Goal: Navigation & Orientation: Find specific page/section

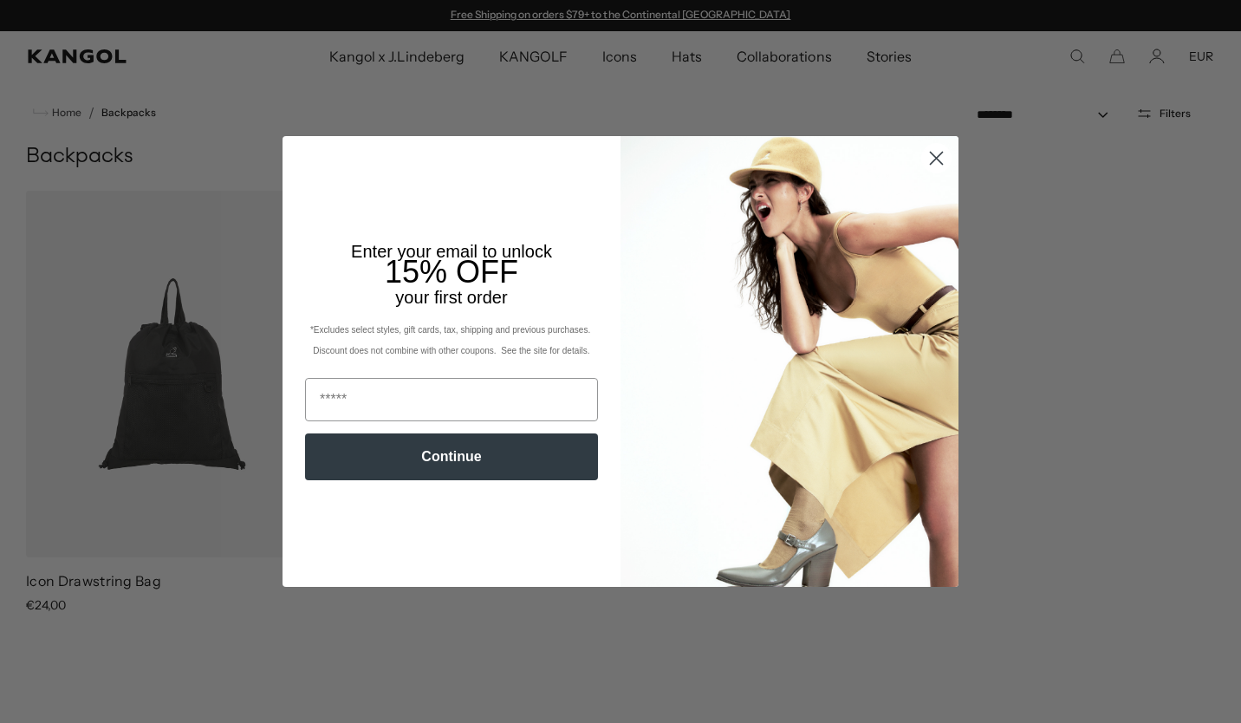
click at [930, 163] on circle "Close dialog" at bounding box center [936, 158] width 29 height 29
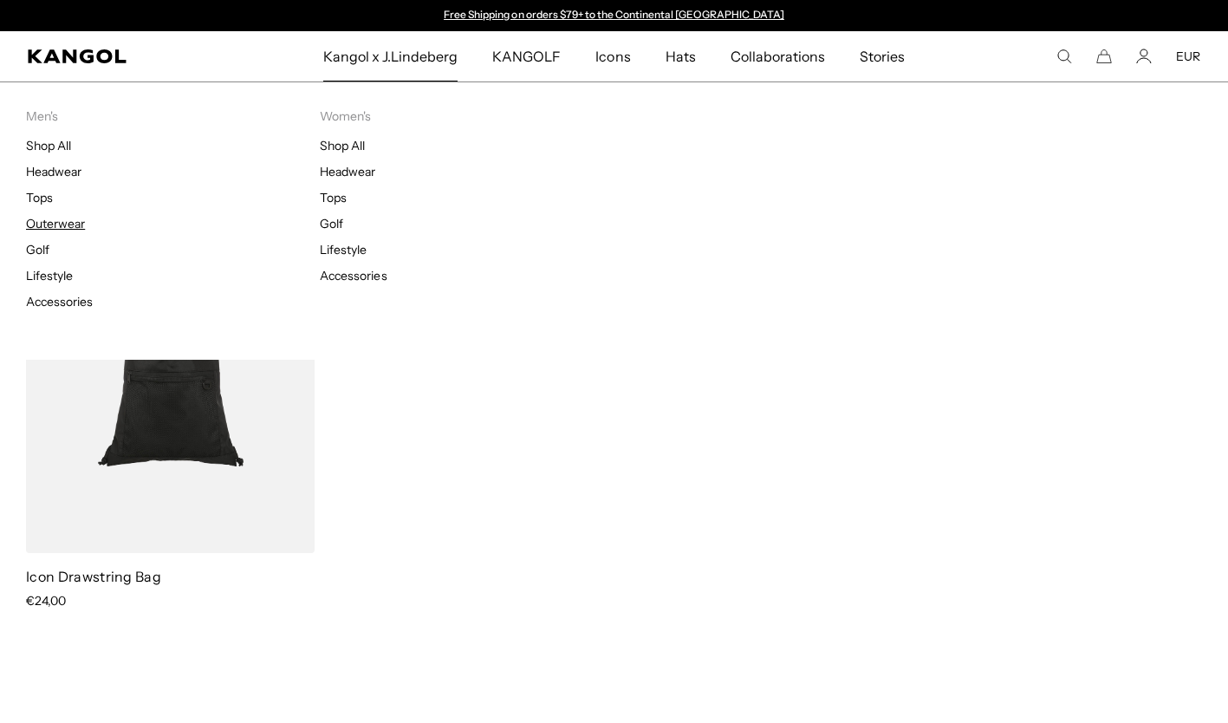
click at [56, 222] on link "Outerwear" at bounding box center [55, 224] width 59 height 16
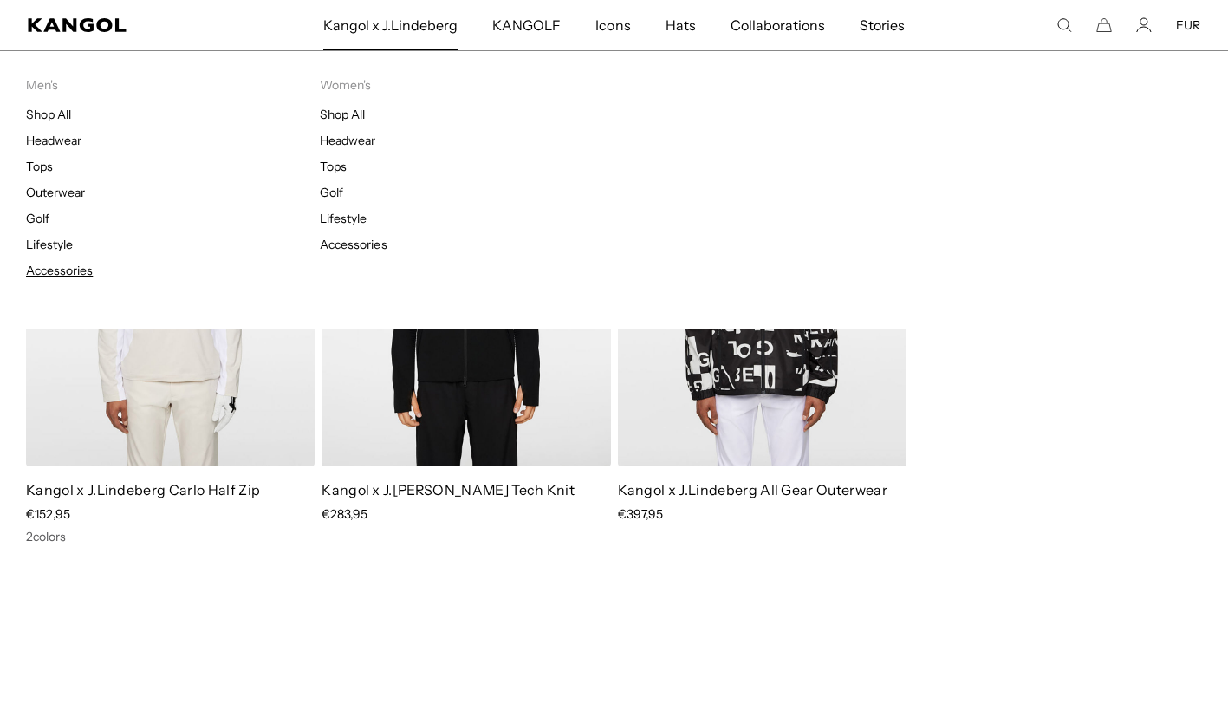
click at [88, 270] on link "Accessories" at bounding box center [59, 271] width 67 height 16
